Goal: Use online tool/utility: Utilize a website feature to perform a specific function

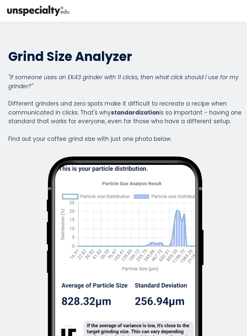
scroll to position [386, 0]
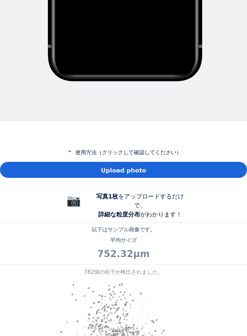
click at [225, 173] on div "Upload photo" at bounding box center [123, 170] width 247 height 16
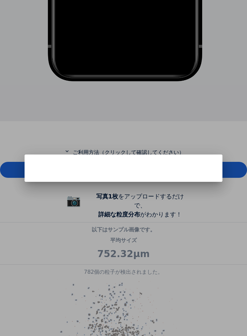
scroll to position [332020, 332272]
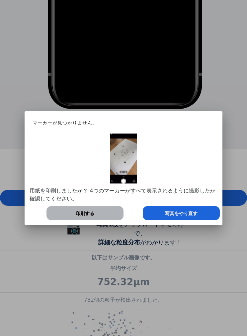
scroll to position [332020, 332272]
click at [3, 313] on div at bounding box center [123, 168] width 247 height 336
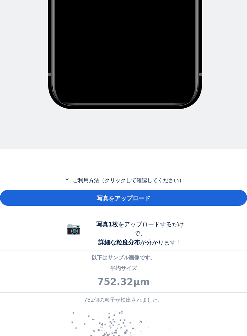
click at [225, 196] on div "写真をアップロード" at bounding box center [123, 198] width 247 height 16
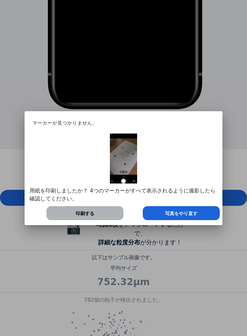
click at [206, 204] on div "用紙を印刷しましたか？ 4つのマーカーがすべて表示されるように撮影したら確認してください。 印刷する 写真をやり直す" at bounding box center [124, 176] width 188 height 86
click at [183, 211] on font "写真をやり直す" at bounding box center [181, 212] width 33 height 5
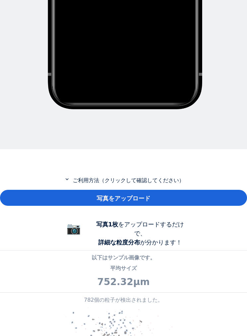
click at [167, 190] on div "写真をアップロード" at bounding box center [123, 198] width 247 height 16
click at [123, 195] on font "写真をアップロード" at bounding box center [124, 198] width 54 height 7
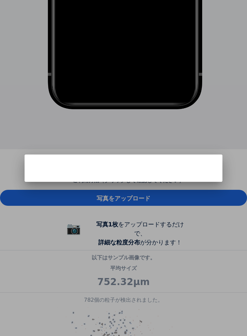
click at [191, 159] on h1 at bounding box center [124, 162] width 198 height 17
click at [213, 166] on h1 at bounding box center [124, 162] width 198 height 17
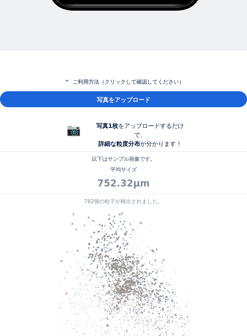
scroll to position [451, 0]
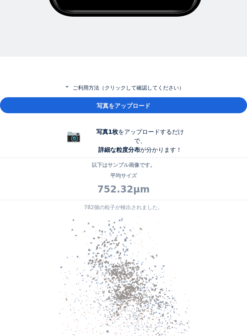
click at [222, 121] on app-grind-compass "expand_more ご利用方法（クリックして確認してください） 写真をアップロード 📷 写真1枚 をアップロードするだけで、 詳細な粒度分布 が分かります…" at bounding box center [123, 311] width 247 height 456
click at [222, 102] on div "写真をアップロード" at bounding box center [123, 105] width 247 height 16
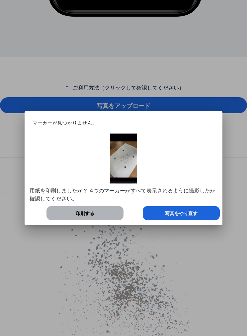
scroll to position [332020, 332272]
click at [210, 209] on div "写真をやり直す" at bounding box center [181, 213] width 77 height 14
